Goal: Information Seeking & Learning: Learn about a topic

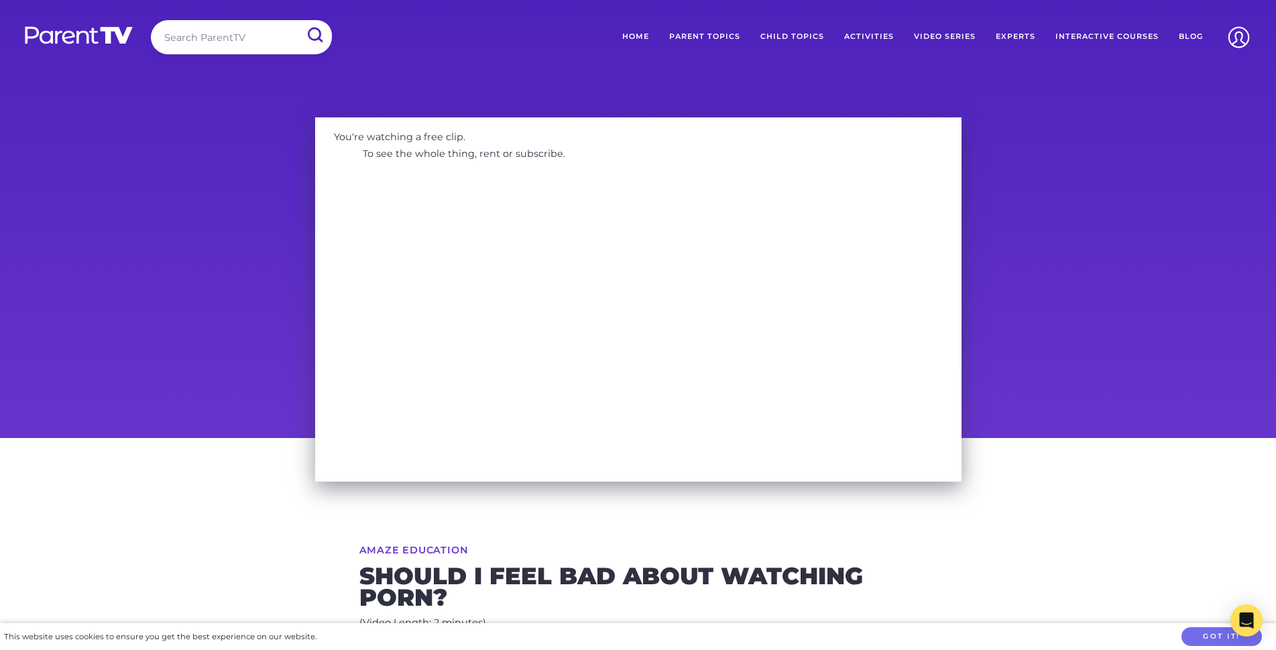
click at [946, 131] on div "You're watching a free clip. To see the whole thing, rent or subscribe." at bounding box center [638, 126] width 647 height 19
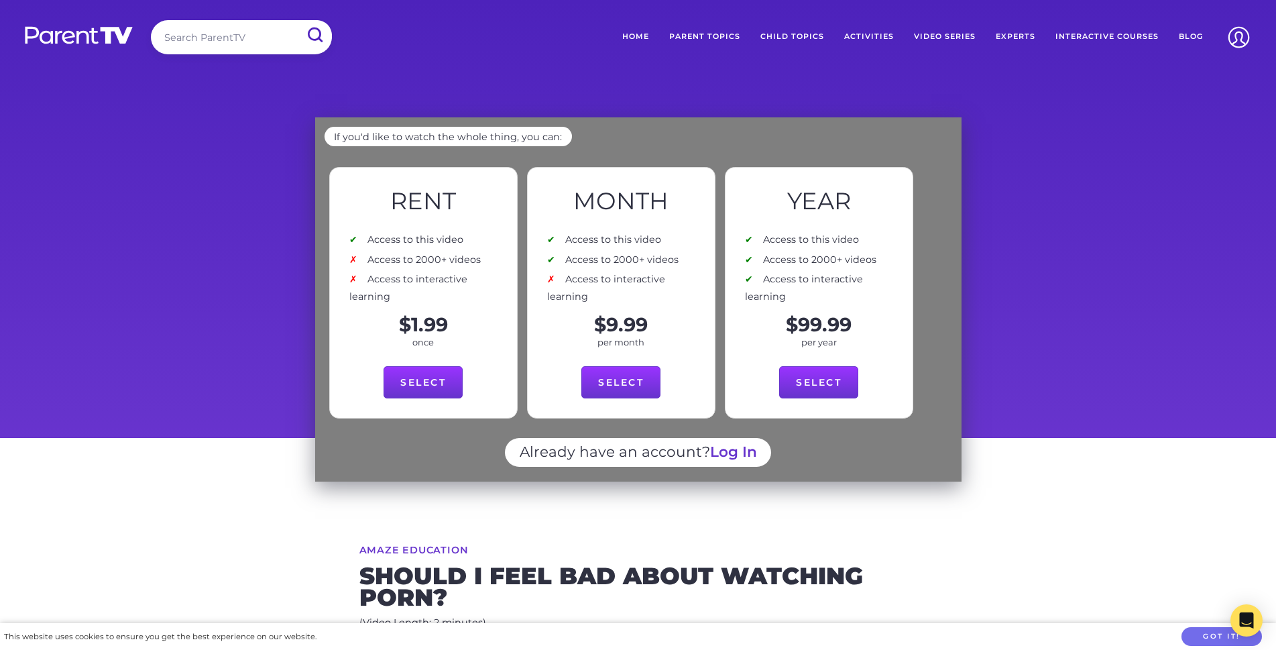
click at [880, 438] on div "Already have an account? Log In" at bounding box center [638, 460] width 627 height 45
click at [846, 378] on link "Select" at bounding box center [818, 382] width 79 height 32
click at [880, 438] on div "Already have an account? Log In" at bounding box center [638, 460] width 627 height 45
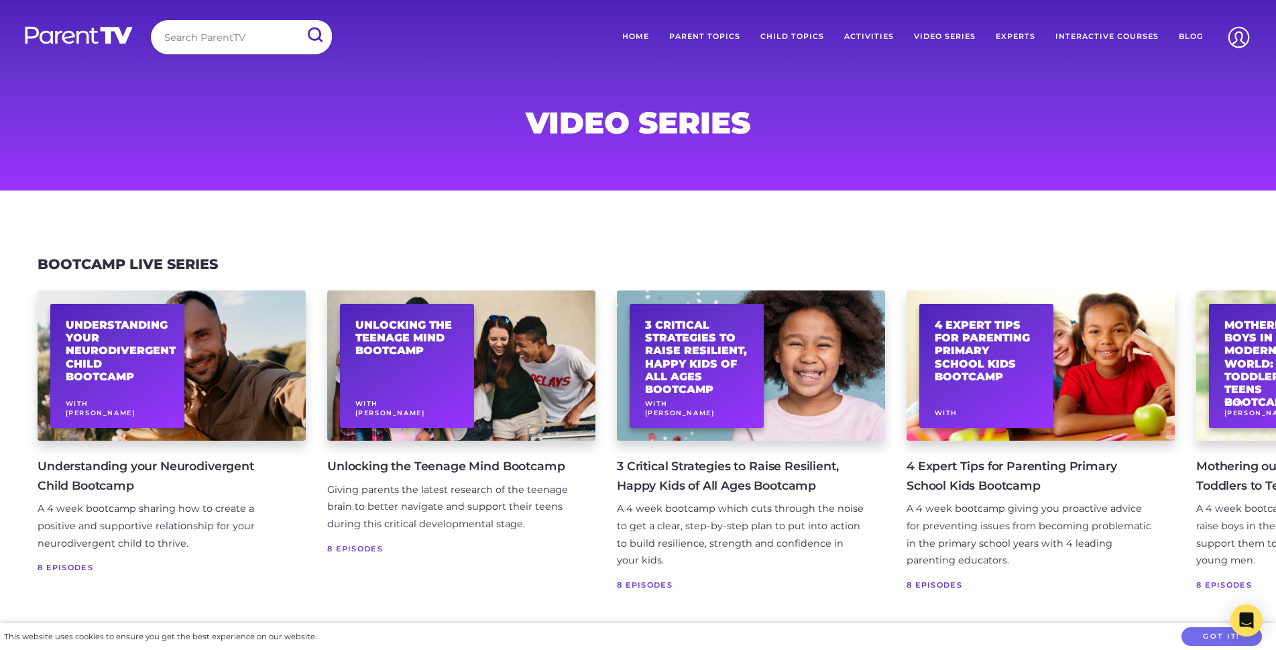
click at [255, 46] on input "search" at bounding box center [241, 37] width 181 height 34
type input "porn"
click at [297, 20] on input "submit" at bounding box center [314, 35] width 35 height 30
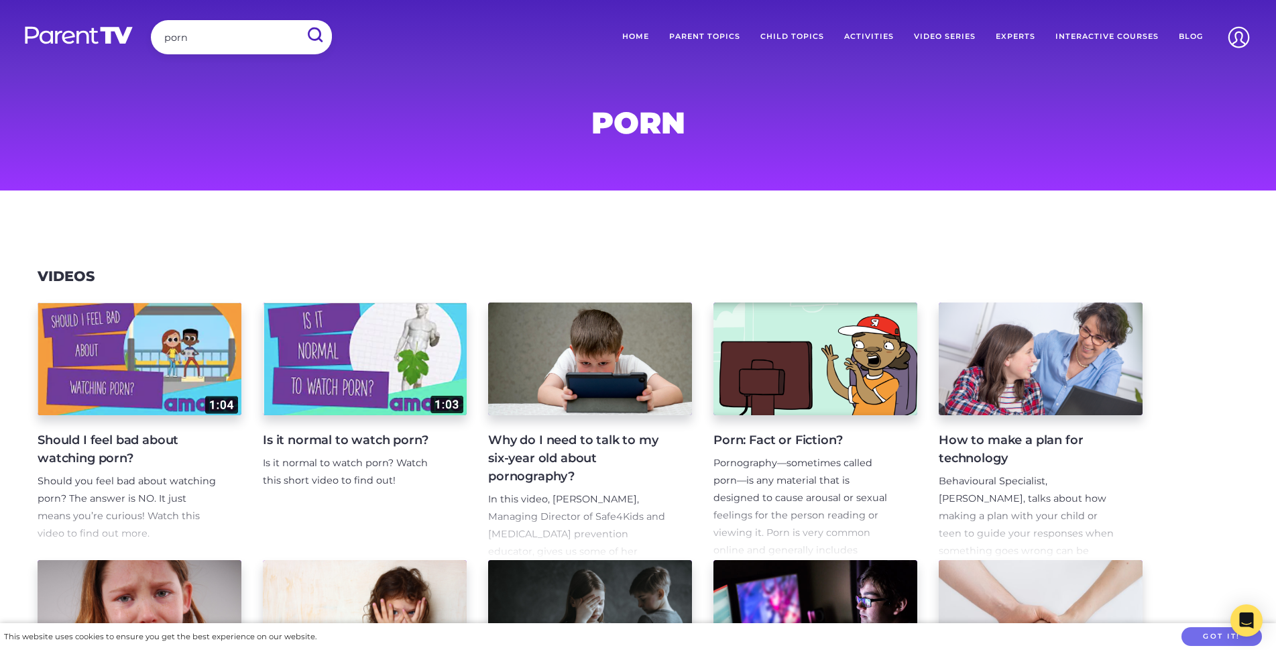
click at [182, 503] on span "? The answer is NO. It just means you’re curious! Watch this video to find out …" at bounding box center [119, 515] width 162 height 47
click at [84, 534] on span "? The answer is NO. It just means you’re curious! Watch this video to find out …" at bounding box center [119, 515] width 162 height 47
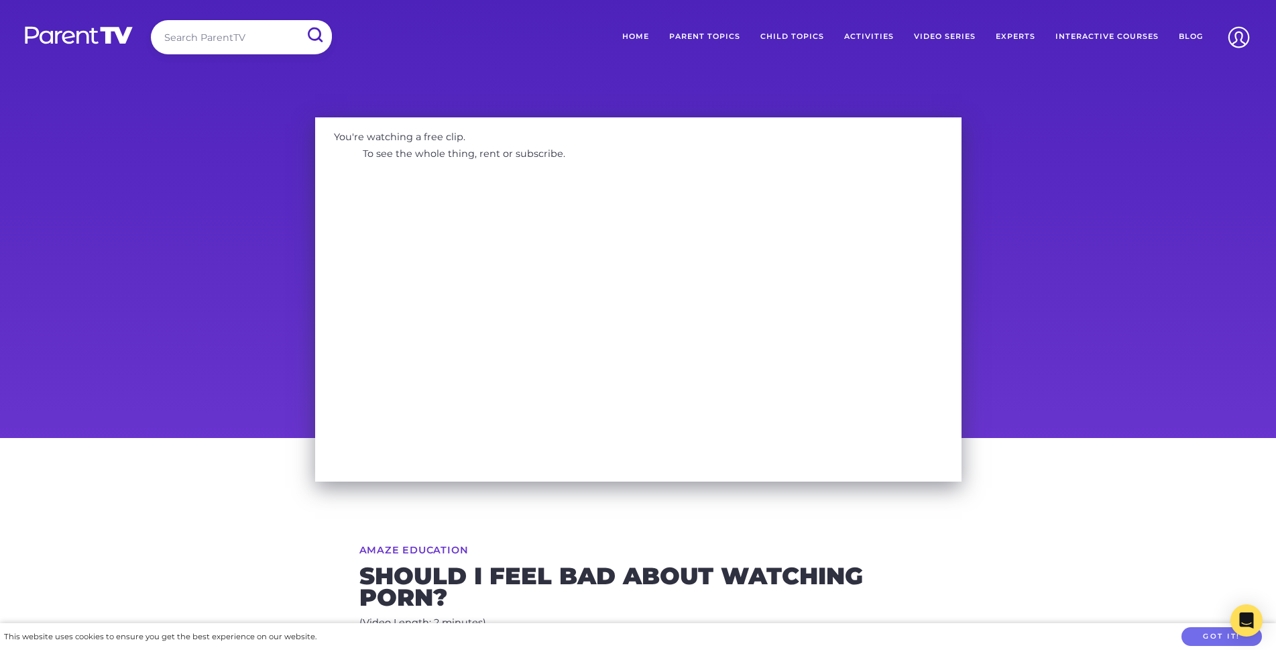
click at [866, 137] on div "You're watching a free clip. To see the whole thing, rent or subscribe." at bounding box center [638, 126] width 647 height 19
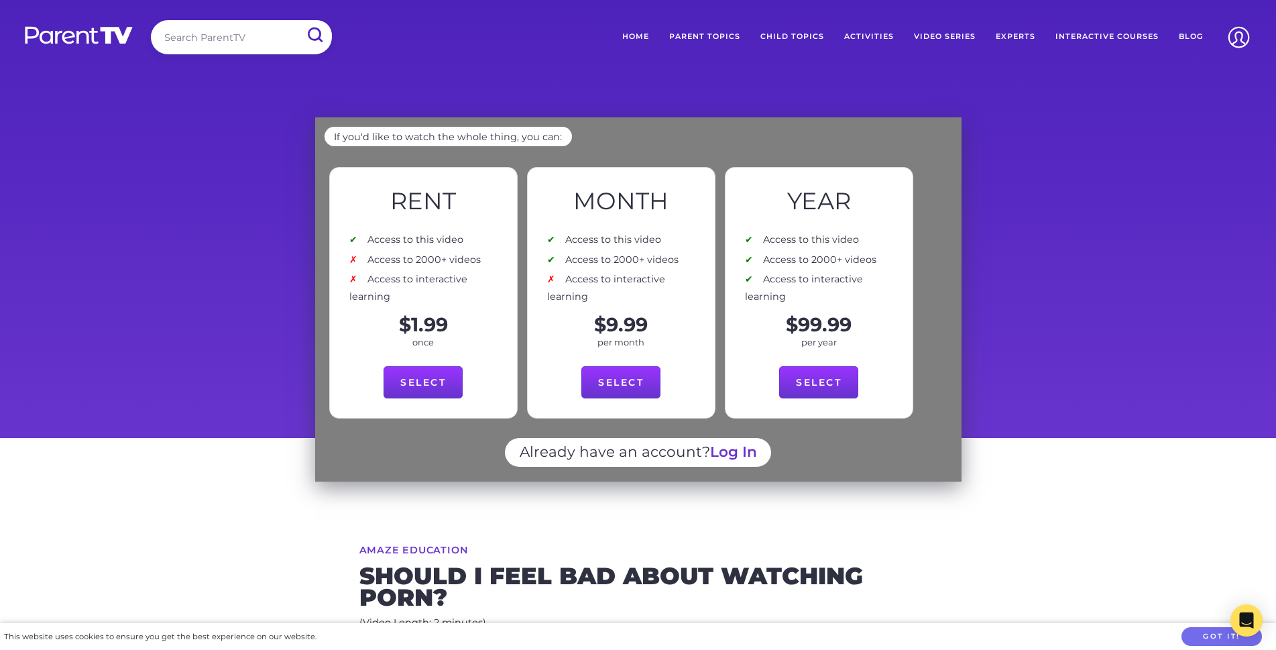
click at [565, 477] on div "If you'd like to watch the whole thing, you can: Rent Access to this video Acce…" at bounding box center [638, 299] width 647 height 364
